Goal: Use online tool/utility

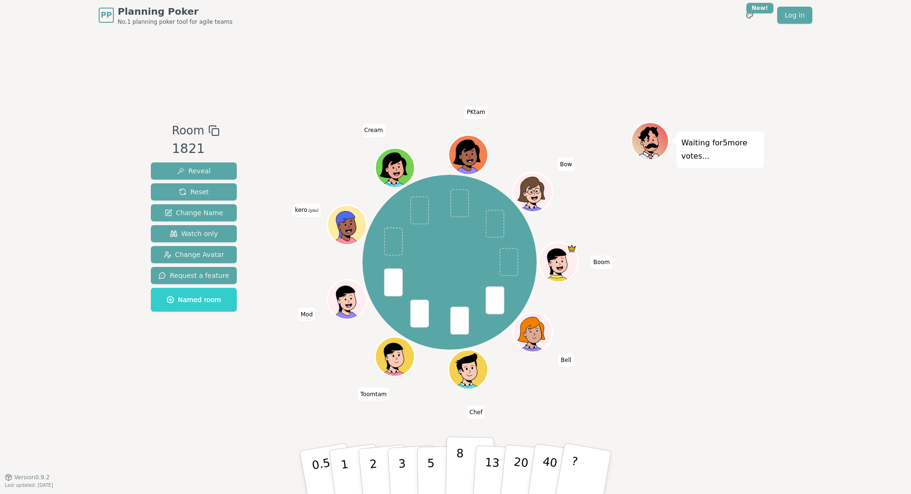
click at [456, 462] on p "8" at bounding box center [460, 471] width 8 height 51
click at [422, 453] on button "5" at bounding box center [441, 472] width 49 height 72
click at [218, 386] on div "Room 1821 Reveal Reset Change Name Watch only Change Avatar Request a feature N…" at bounding box center [455, 253] width 617 height 446
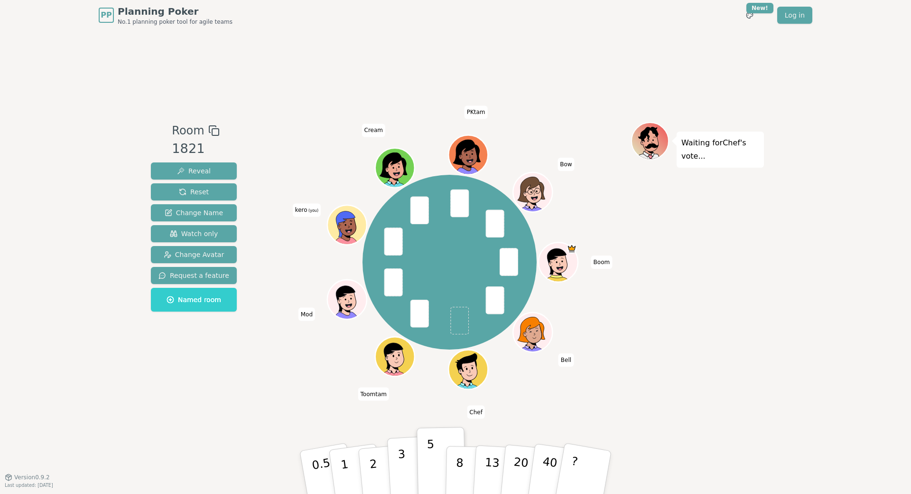
click at [401, 456] on p "3" at bounding box center [403, 473] width 10 height 52
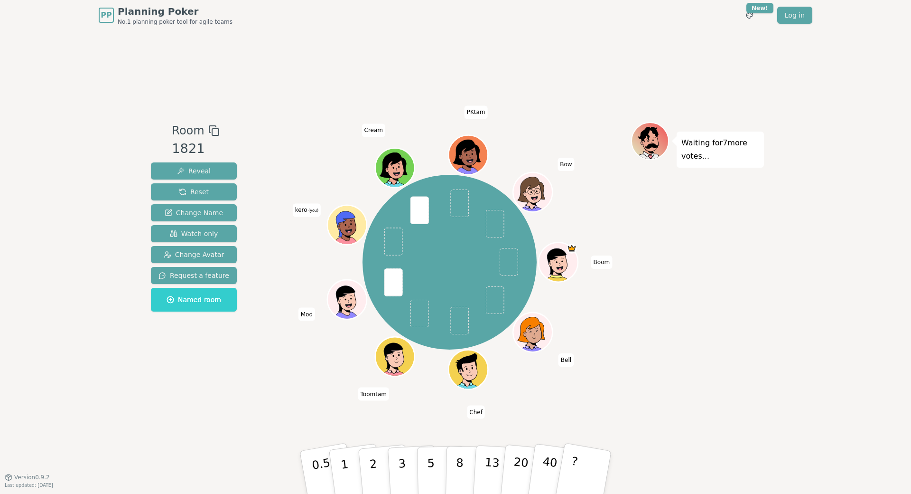
click at [342, 38] on div "Room 1821 Reveal Reset Change Name Watch only Change Avatar Request a feature N…" at bounding box center [455, 253] width 617 height 446
click at [402, 452] on p "3" at bounding box center [403, 473] width 10 height 52
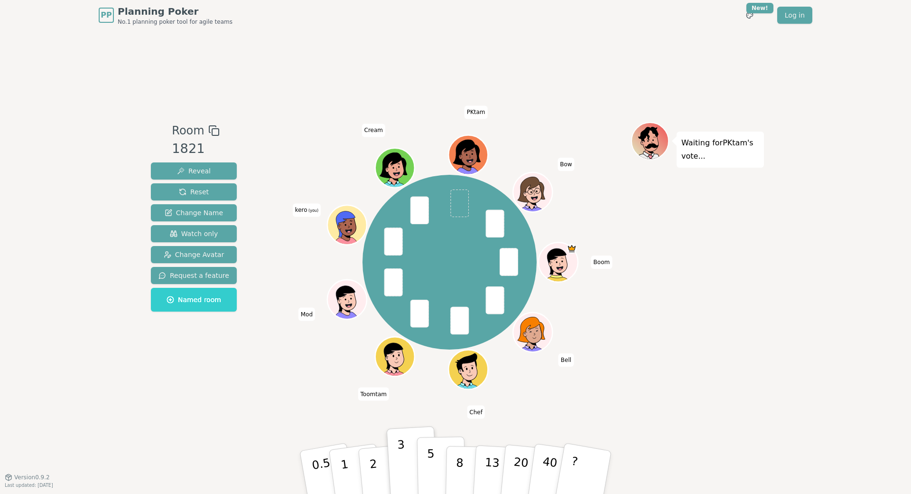
click at [426, 458] on button "5" at bounding box center [441, 472] width 49 height 72
click at [177, 411] on div "Room 1821 Reveal Reset Change Name Watch only Change Avatar Request a feature N…" at bounding box center [455, 253] width 617 height 446
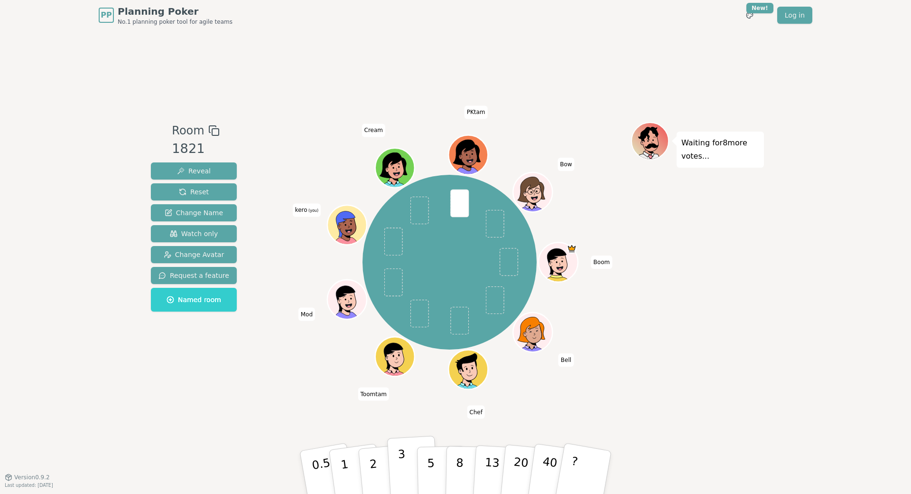
click at [416, 474] on button "3" at bounding box center [413, 472] width 52 height 74
click at [427, 475] on p "5" at bounding box center [431, 472] width 8 height 51
click at [182, 427] on div "Room 1821 Reveal Reset Change Name Watch only Change Avatar Request a feature N…" at bounding box center [455, 253] width 617 height 446
click at [427, 460] on p "5" at bounding box center [431, 472] width 8 height 51
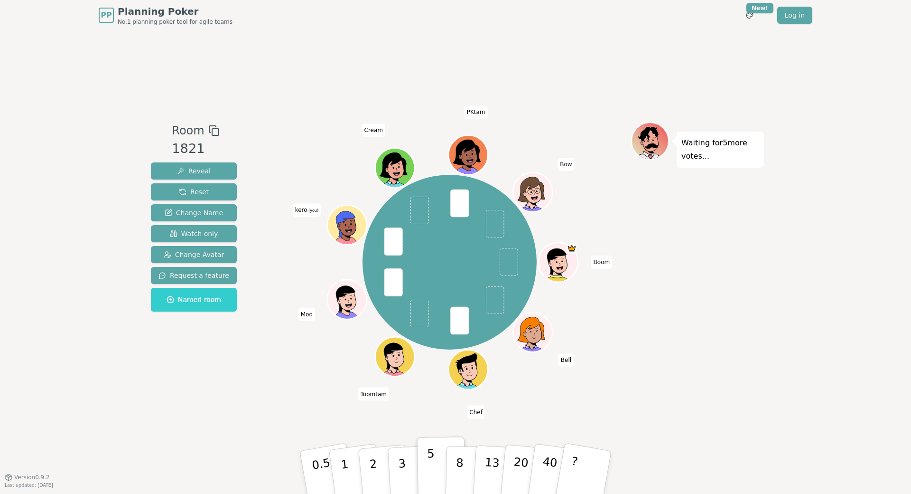
click at [427, 460] on p "5" at bounding box center [431, 472] width 8 height 51
